Goal: Understand process/instructions: Learn about a topic

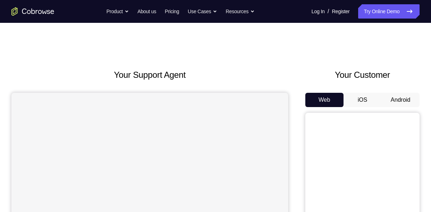
click at [399, 106] on button "Android" at bounding box center [401, 100] width 38 height 14
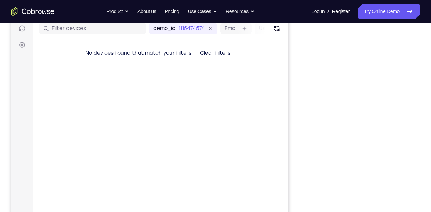
scroll to position [92, 0]
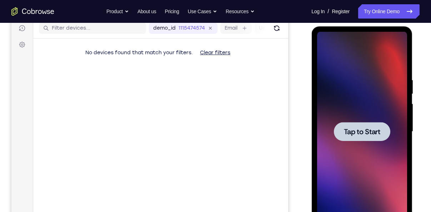
click at [367, 128] on span "Tap to Start" at bounding box center [362, 131] width 36 height 7
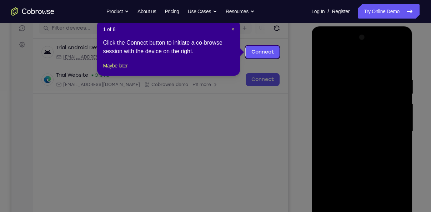
click at [234, 29] on div "1 of 8 × Click the Connect button to initiate a co-browse session with the devi…" at bounding box center [168, 48] width 143 height 56
click at [230, 29] on header "1 of 8 ×" at bounding box center [168, 29] width 131 height 7
click at [234, 29] on span "×" at bounding box center [233, 29] width 3 height 6
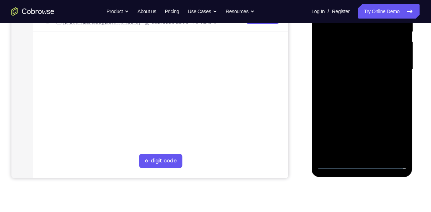
scroll to position [157, 0]
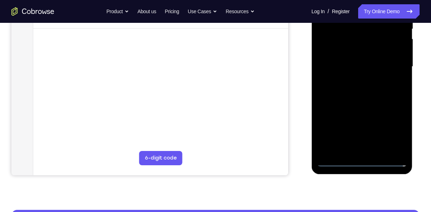
click at [362, 161] on div at bounding box center [362, 67] width 90 height 200
click at [395, 130] on div at bounding box center [362, 67] width 90 height 200
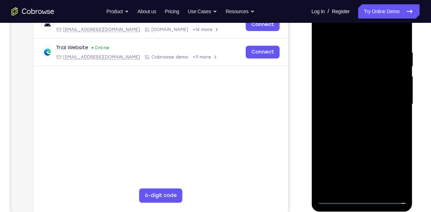
scroll to position [117, 0]
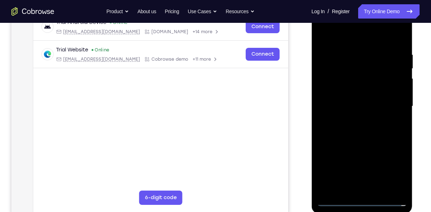
click at [337, 31] on div at bounding box center [362, 106] width 90 height 200
click at [397, 106] on div at bounding box center [362, 106] width 90 height 200
click at [355, 119] on div at bounding box center [362, 106] width 90 height 200
click at [357, 96] on div at bounding box center [362, 106] width 90 height 200
click at [354, 91] on div at bounding box center [362, 106] width 90 height 200
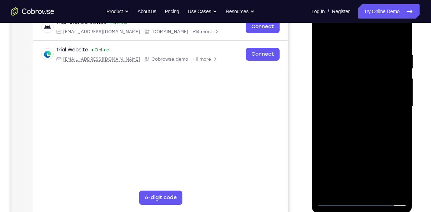
click at [361, 105] on div at bounding box center [362, 106] width 90 height 200
click at [348, 141] on div at bounding box center [362, 106] width 90 height 200
click at [405, 141] on div at bounding box center [362, 106] width 90 height 200
click at [403, 138] on div at bounding box center [362, 106] width 90 height 200
click at [402, 138] on div at bounding box center [362, 106] width 90 height 200
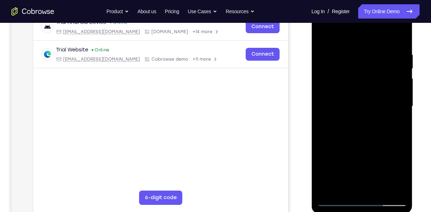
click at [323, 138] on div at bounding box center [362, 106] width 90 height 200
click at [326, 193] on div at bounding box center [362, 106] width 90 height 200
click at [347, 60] on div at bounding box center [362, 106] width 90 height 200
click at [391, 111] on div at bounding box center [362, 106] width 90 height 200
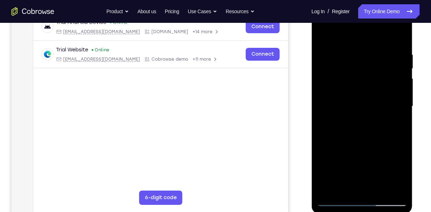
click at [395, 124] on div at bounding box center [362, 106] width 90 height 200
click at [334, 145] on div at bounding box center [362, 106] width 90 height 200
click at [330, 136] on div at bounding box center [362, 106] width 90 height 200
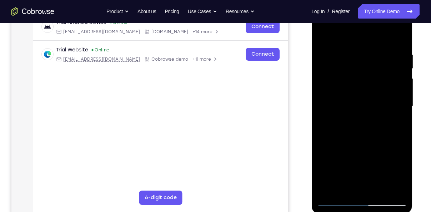
click at [330, 148] on div at bounding box center [362, 106] width 90 height 200
click at [394, 134] on div at bounding box center [362, 106] width 90 height 200
click at [399, 38] on div at bounding box center [362, 106] width 90 height 200
click at [379, 188] on div at bounding box center [362, 106] width 90 height 200
click at [371, 144] on div at bounding box center [362, 106] width 90 height 200
